Goal: Task Accomplishment & Management: Manage account settings

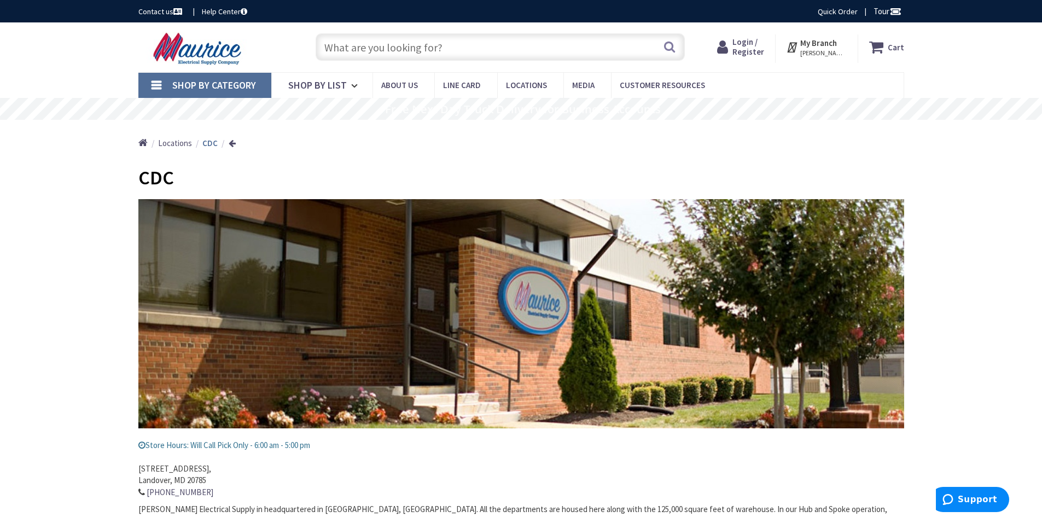
click at [755, 53] on span "Login / Register" at bounding box center [748, 47] width 32 height 20
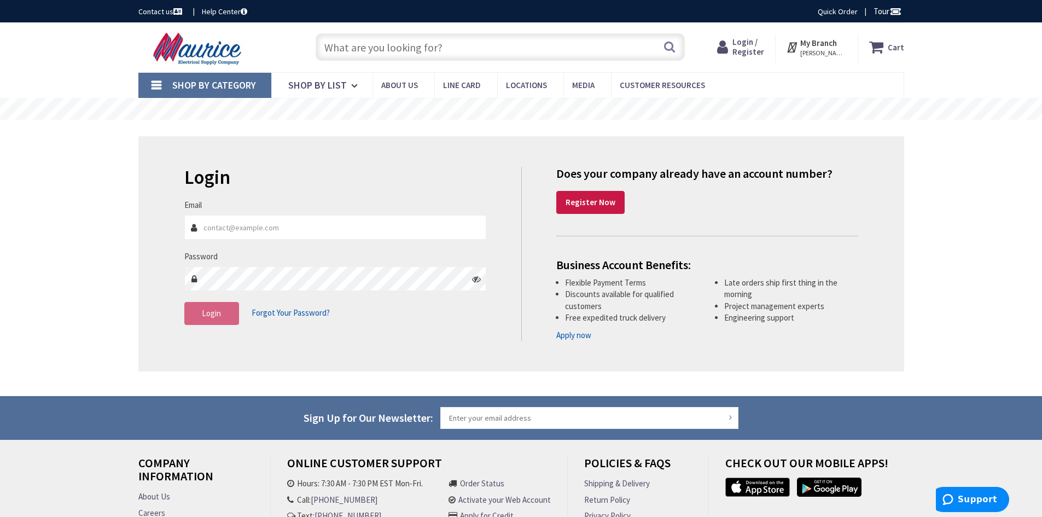
type input "welldoneelectricalservices@gmail.com"
click at [204, 314] on span "Login" at bounding box center [211, 313] width 19 height 10
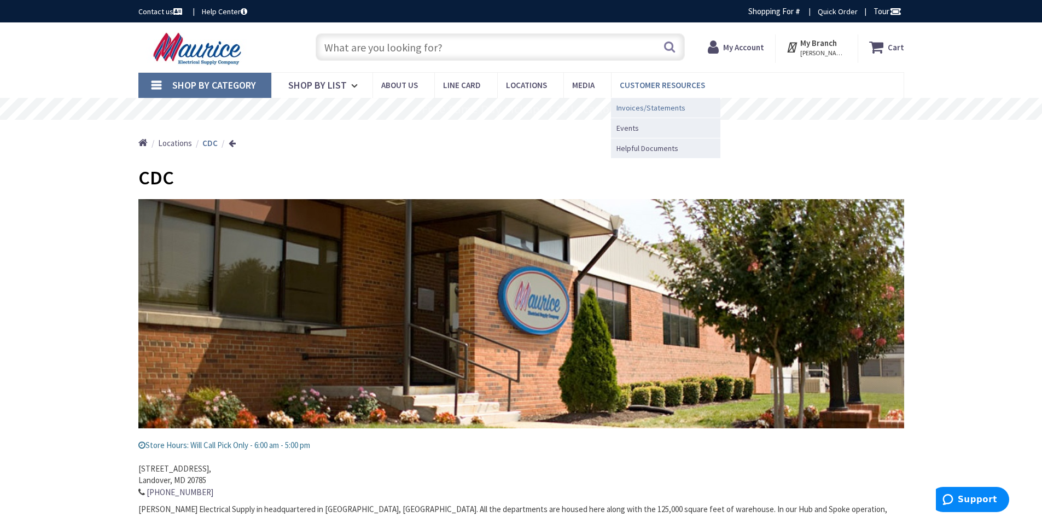
click at [631, 108] on span "Invoices/Statements" at bounding box center [650, 107] width 69 height 11
